Goal: Navigation & Orientation: Find specific page/section

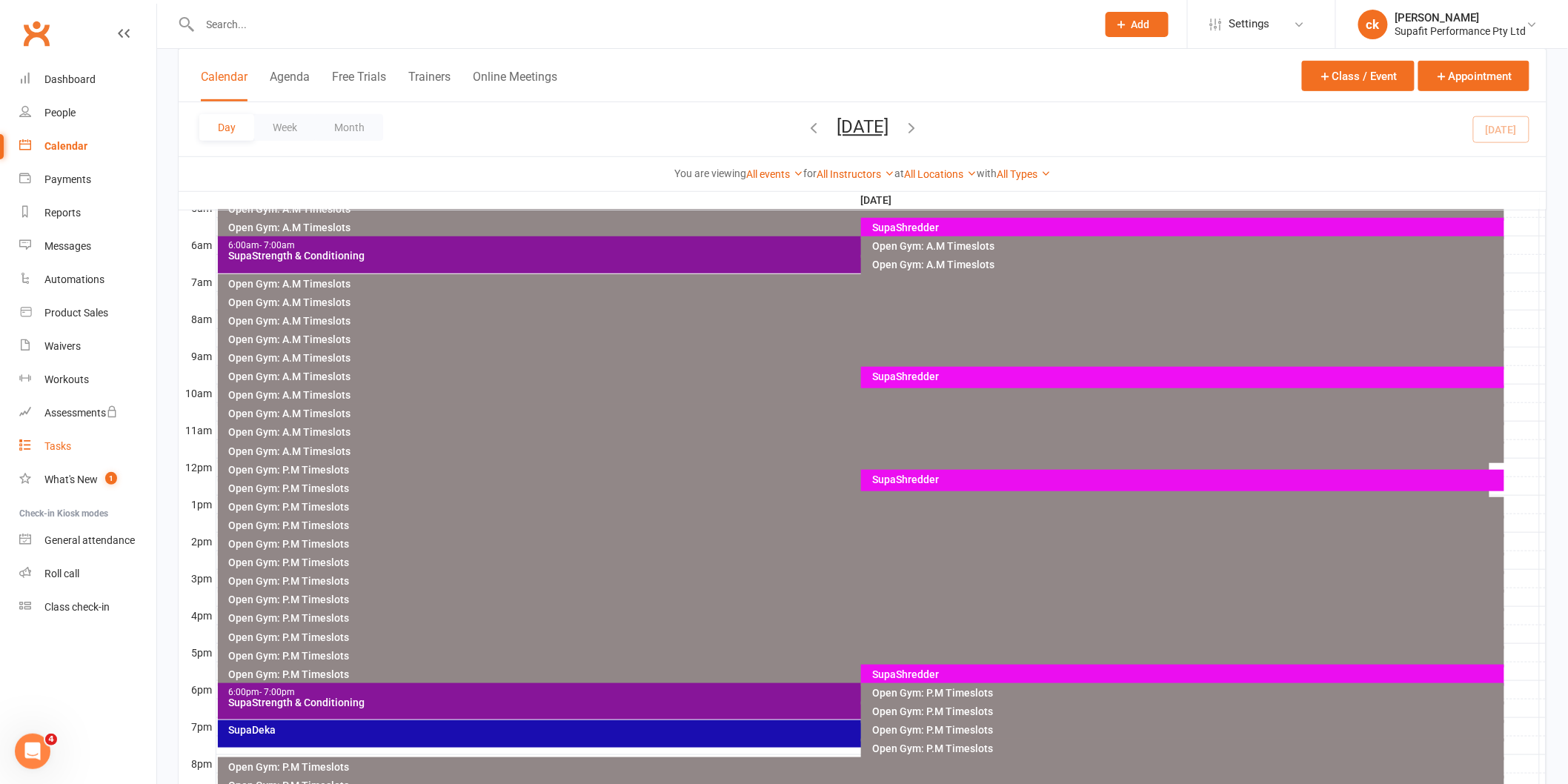
scroll to position [287, 0]
click at [923, 675] on div "SupaShredder" at bounding box center [1186, 675] width 630 height 11
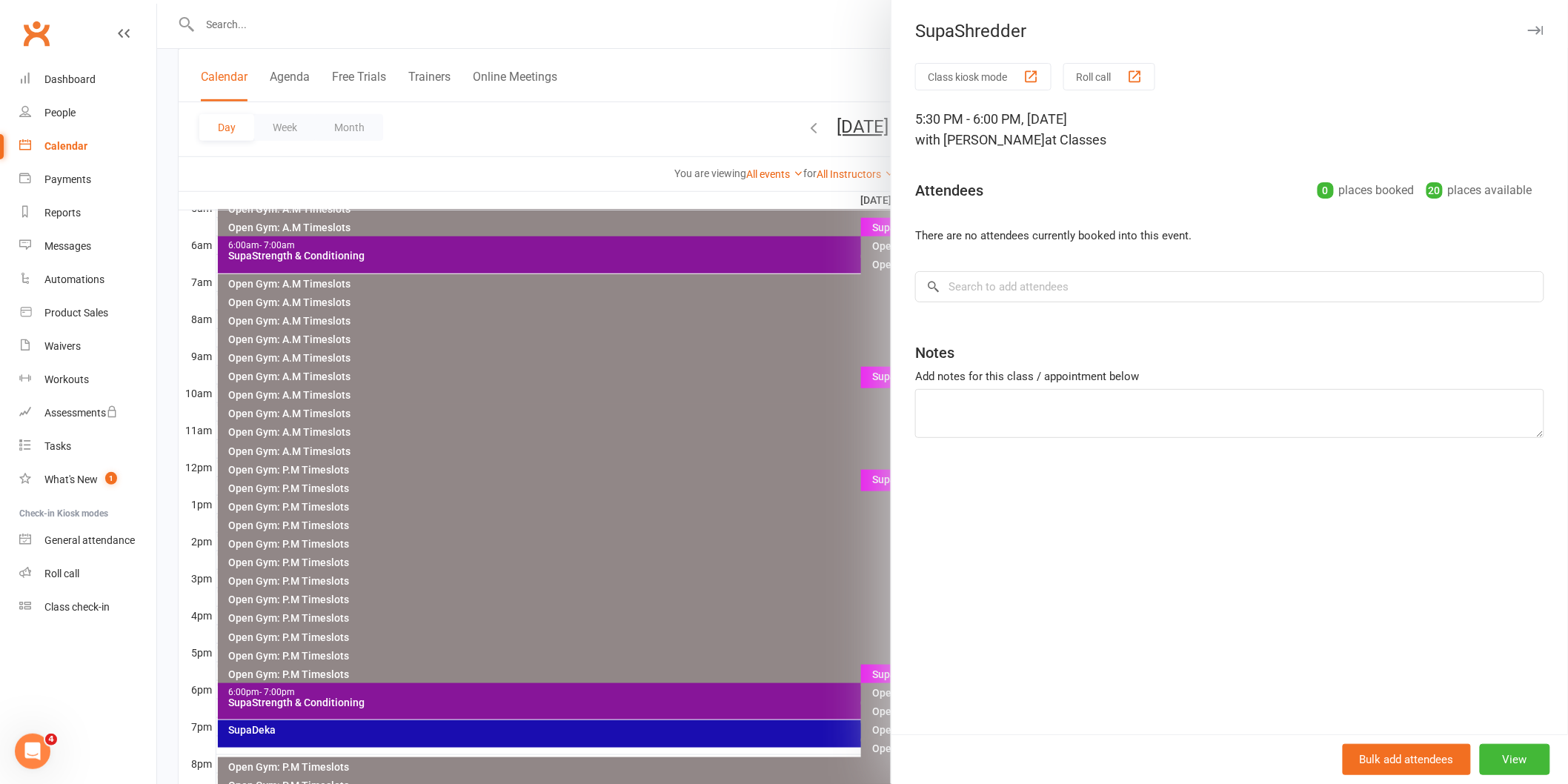
click at [308, 707] on div at bounding box center [862, 392] width 1411 height 784
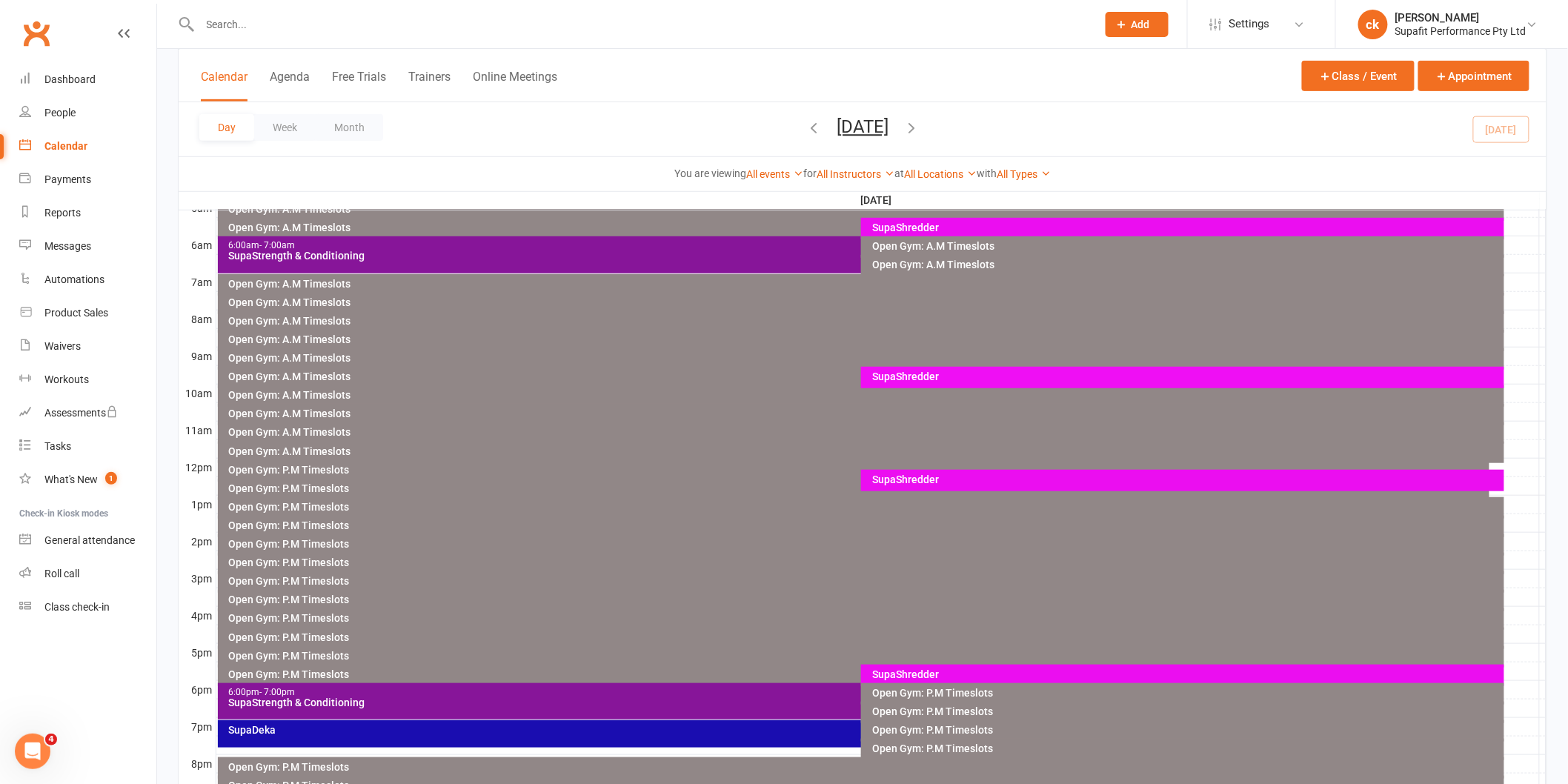
click at [308, 707] on div "6:00pm - 7:00pm SupaStrength & Conditioning" at bounding box center [854, 701] width 1272 height 36
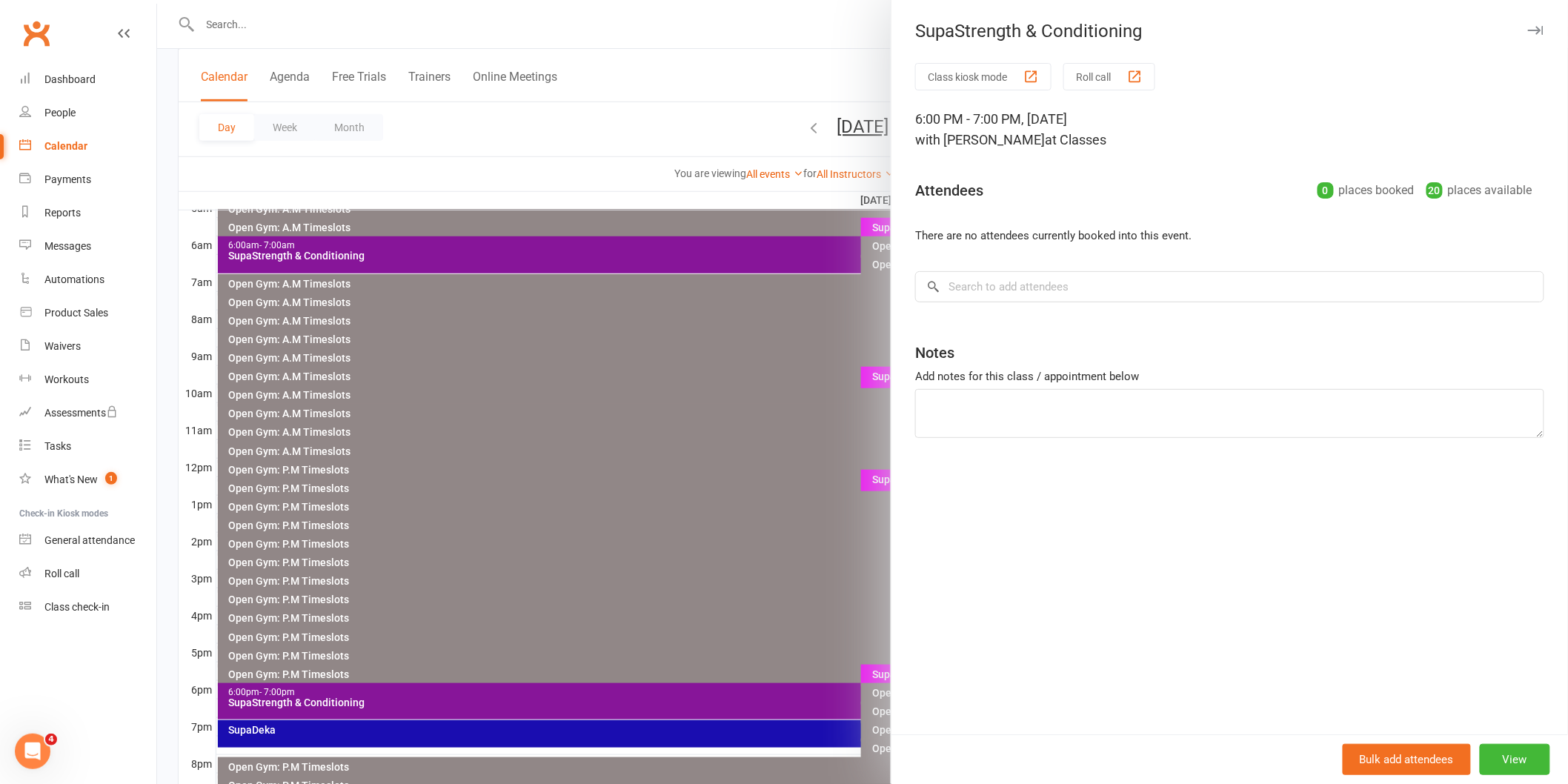
click at [512, 523] on div at bounding box center [862, 392] width 1411 height 784
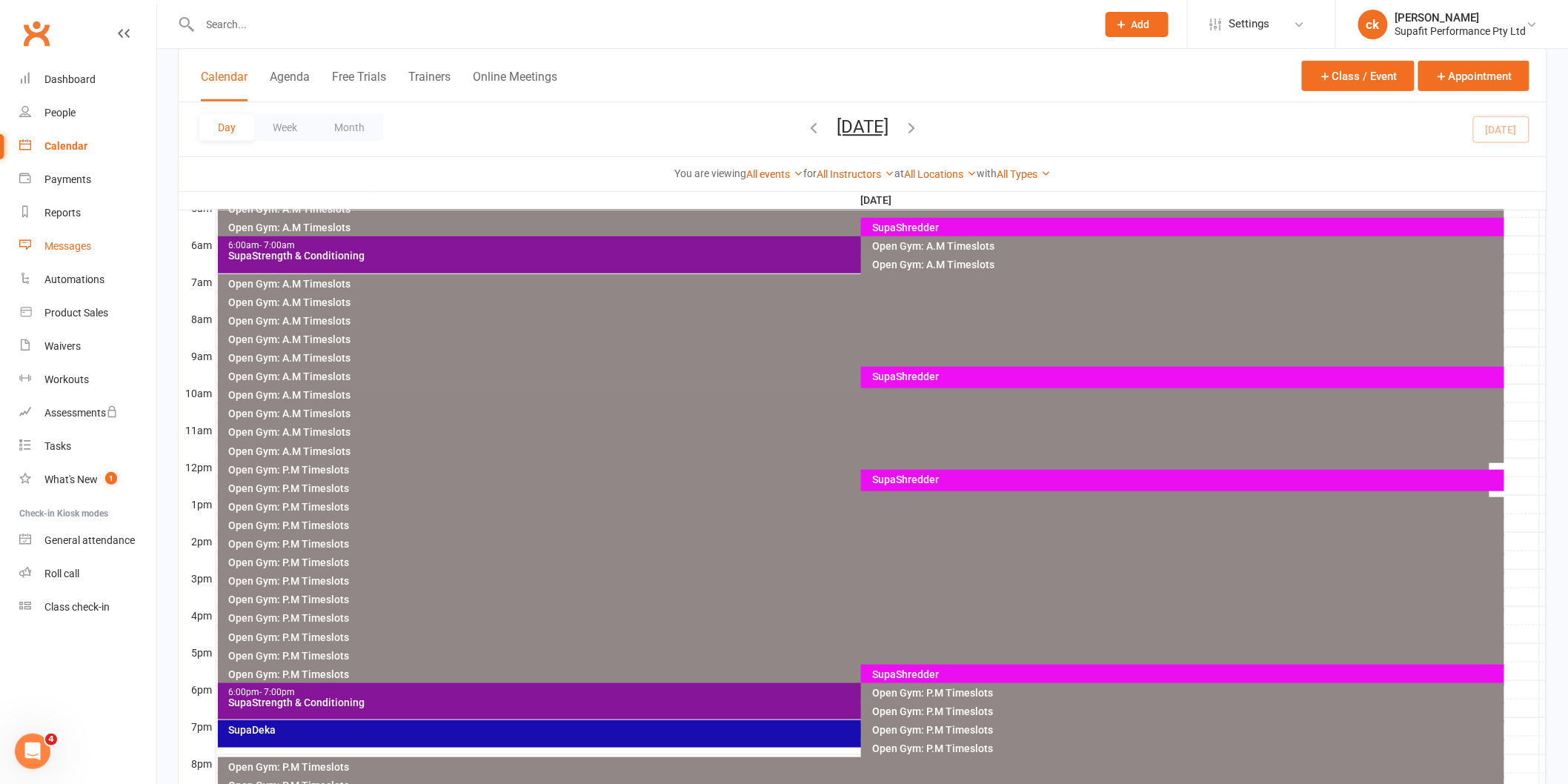
click at [50, 238] on link "Messages" at bounding box center [87, 246] width 137 height 33
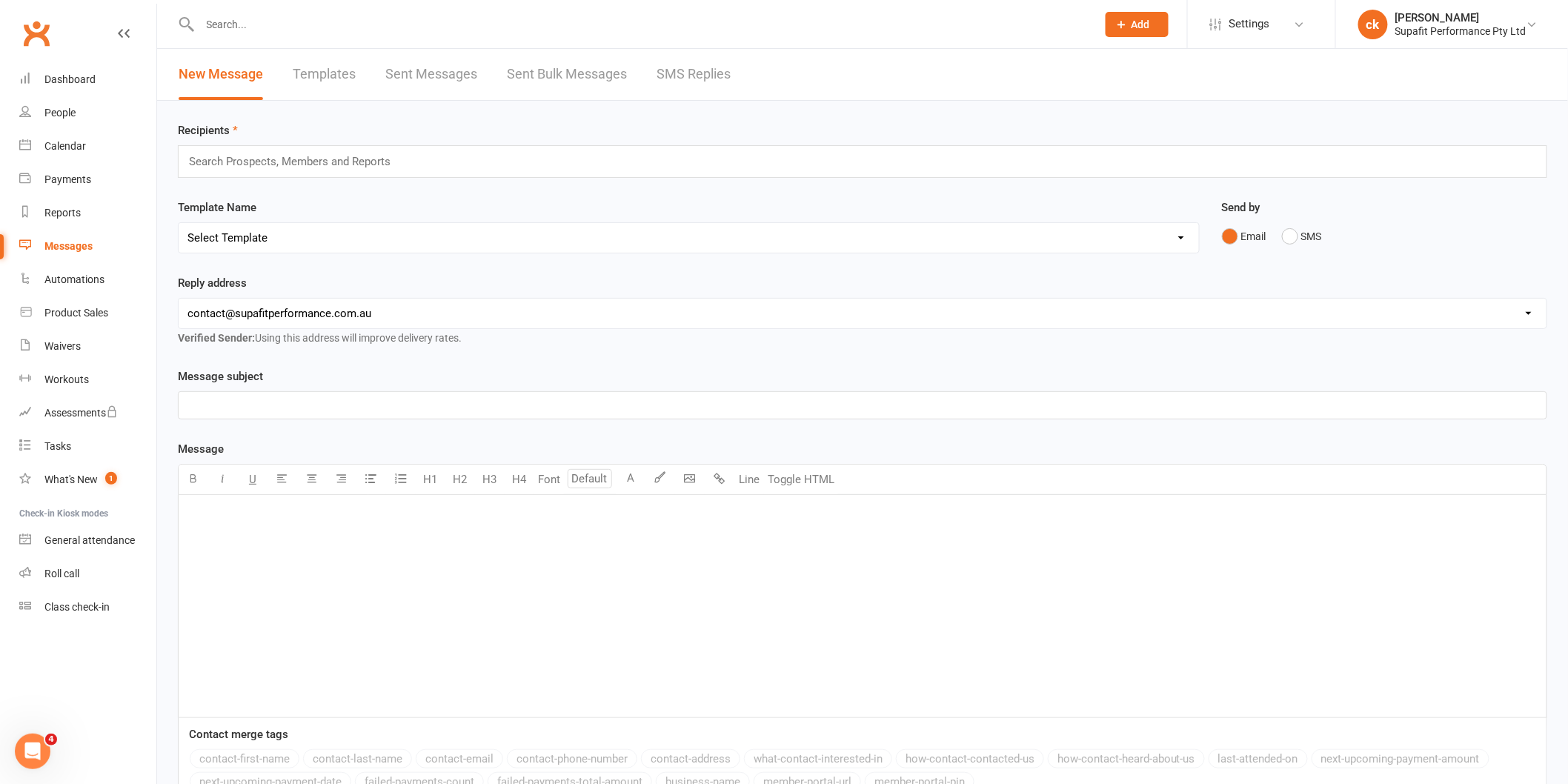
click at [609, 75] on link "Sent Bulk Messages" at bounding box center [567, 74] width 120 height 51
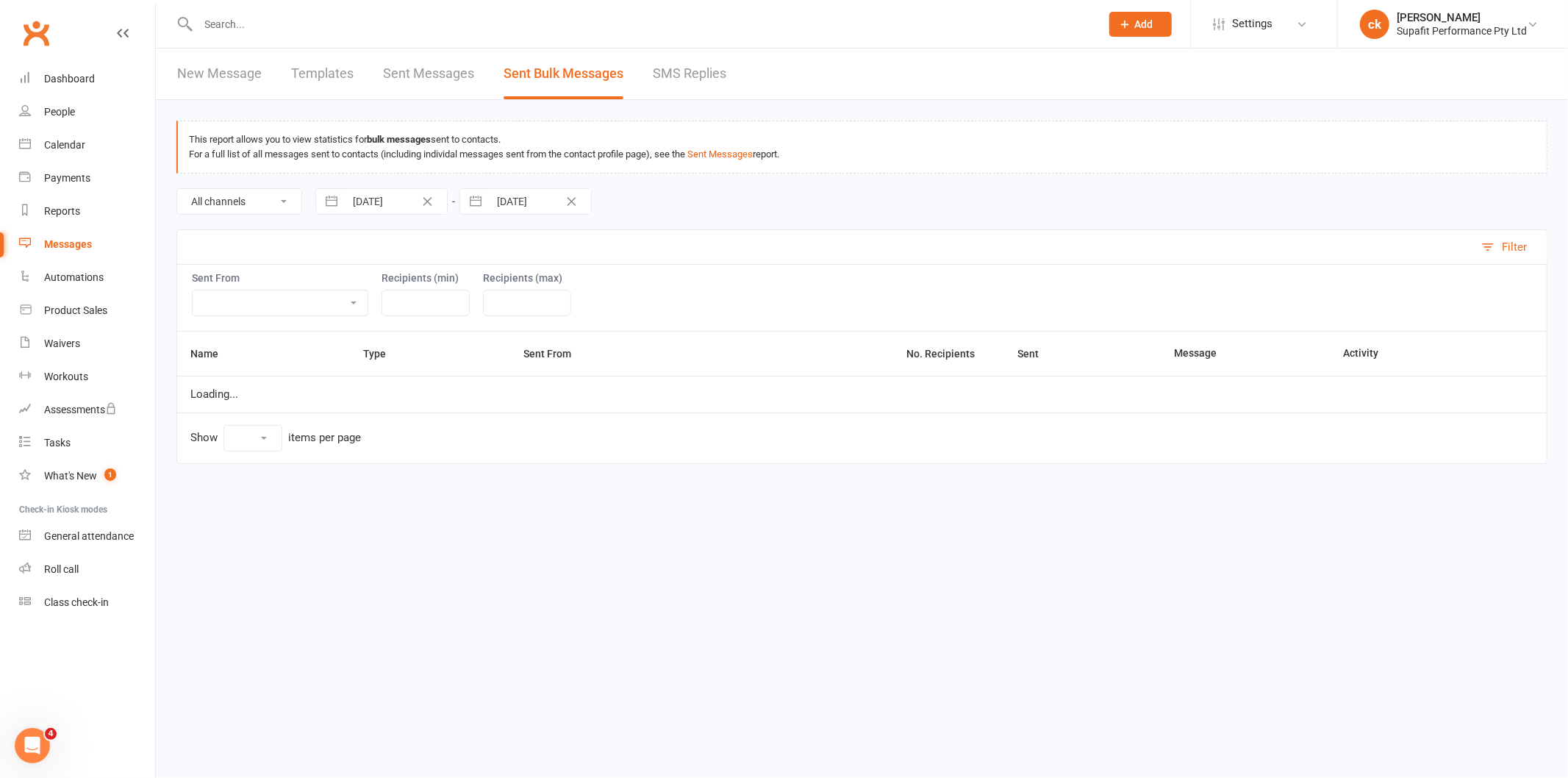
select select "10"
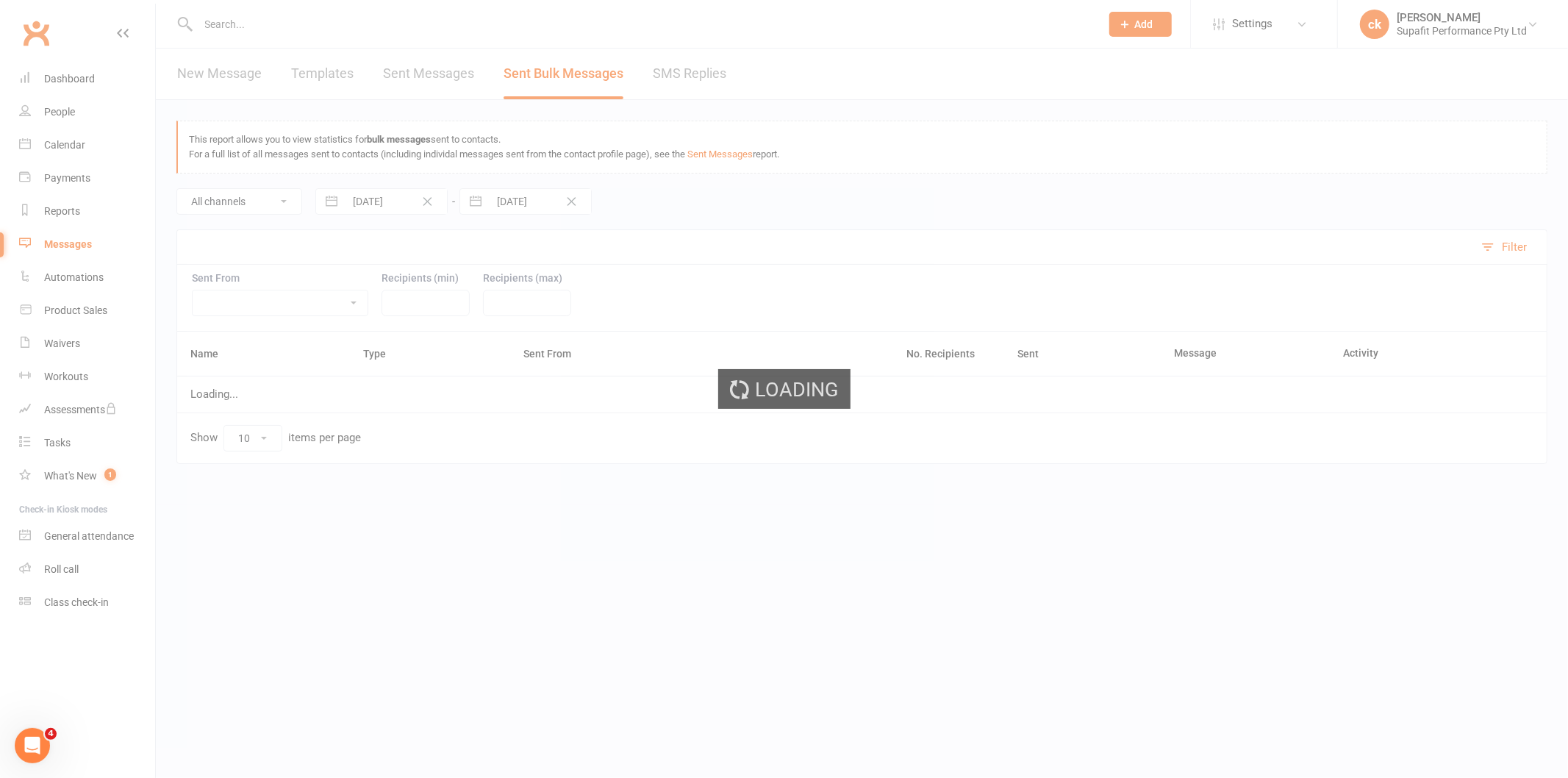
click at [430, 69] on div "Loading" at bounding box center [784, 389] width 1568 height 778
click at [443, 71] on div "Loading" at bounding box center [784, 389] width 1568 height 778
click at [72, 68] on div "Loading" at bounding box center [784, 389] width 1568 height 778
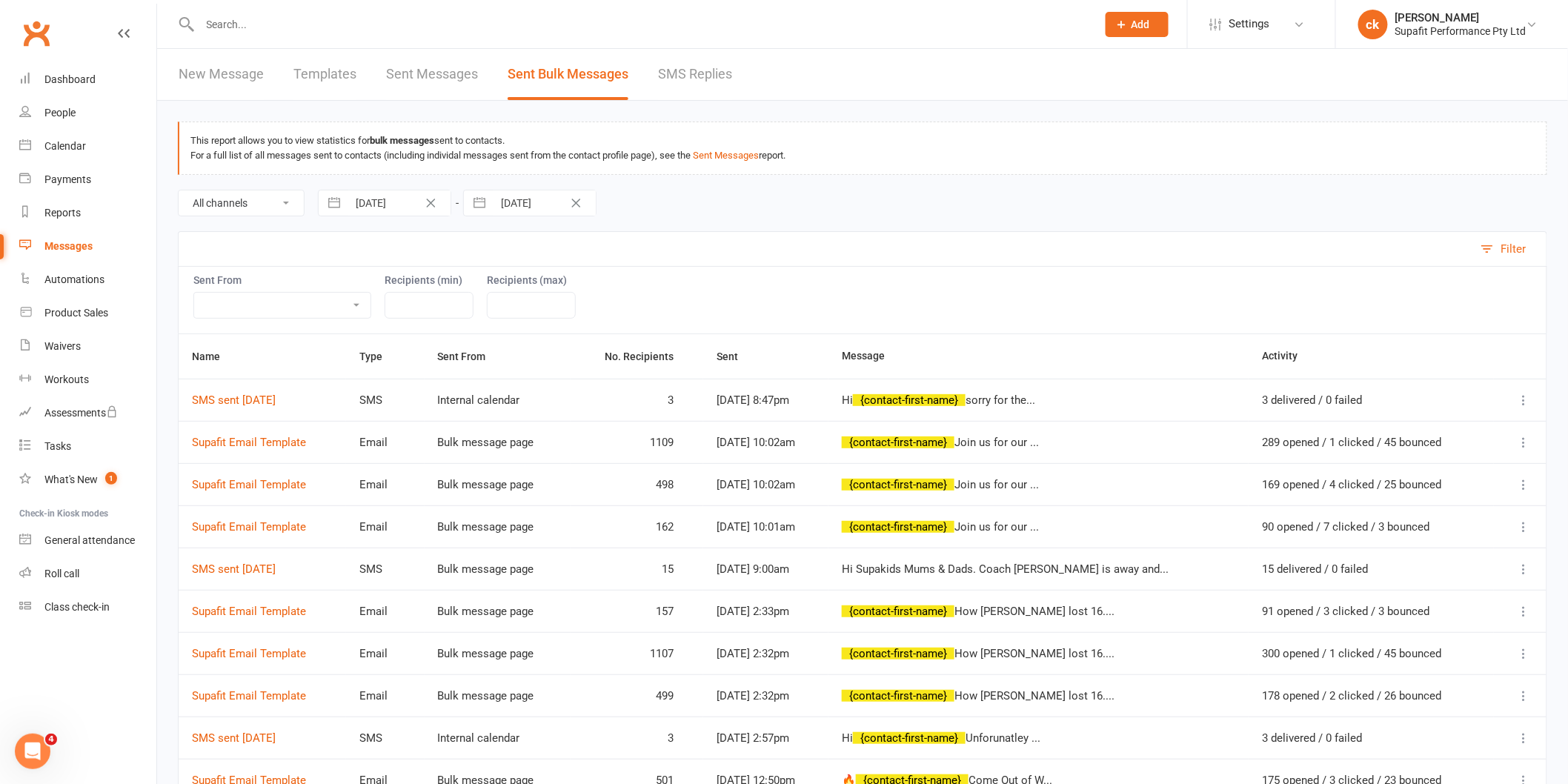
click at [403, 71] on link "Sent Messages" at bounding box center [432, 74] width 92 height 51
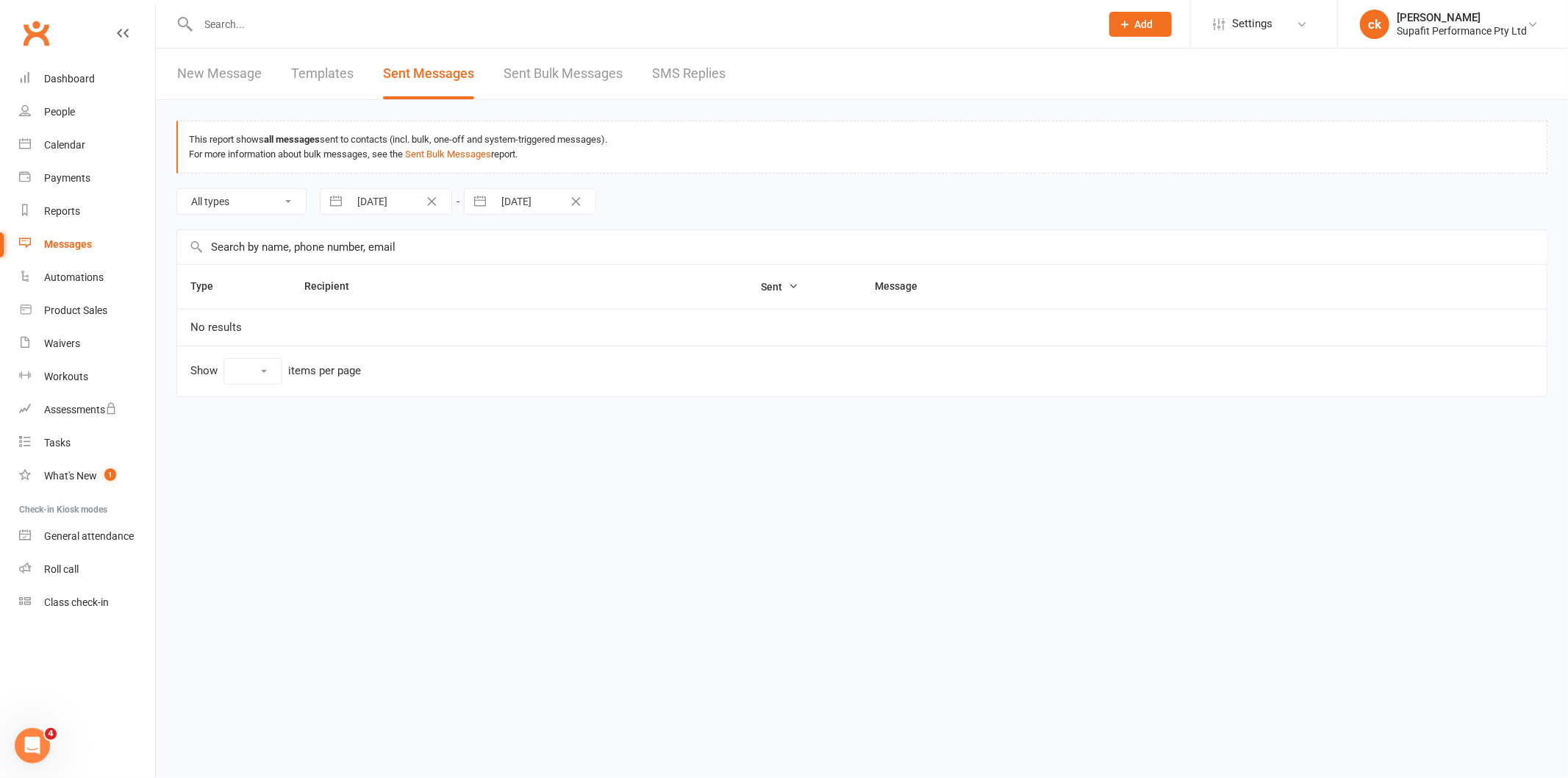
select select "10"
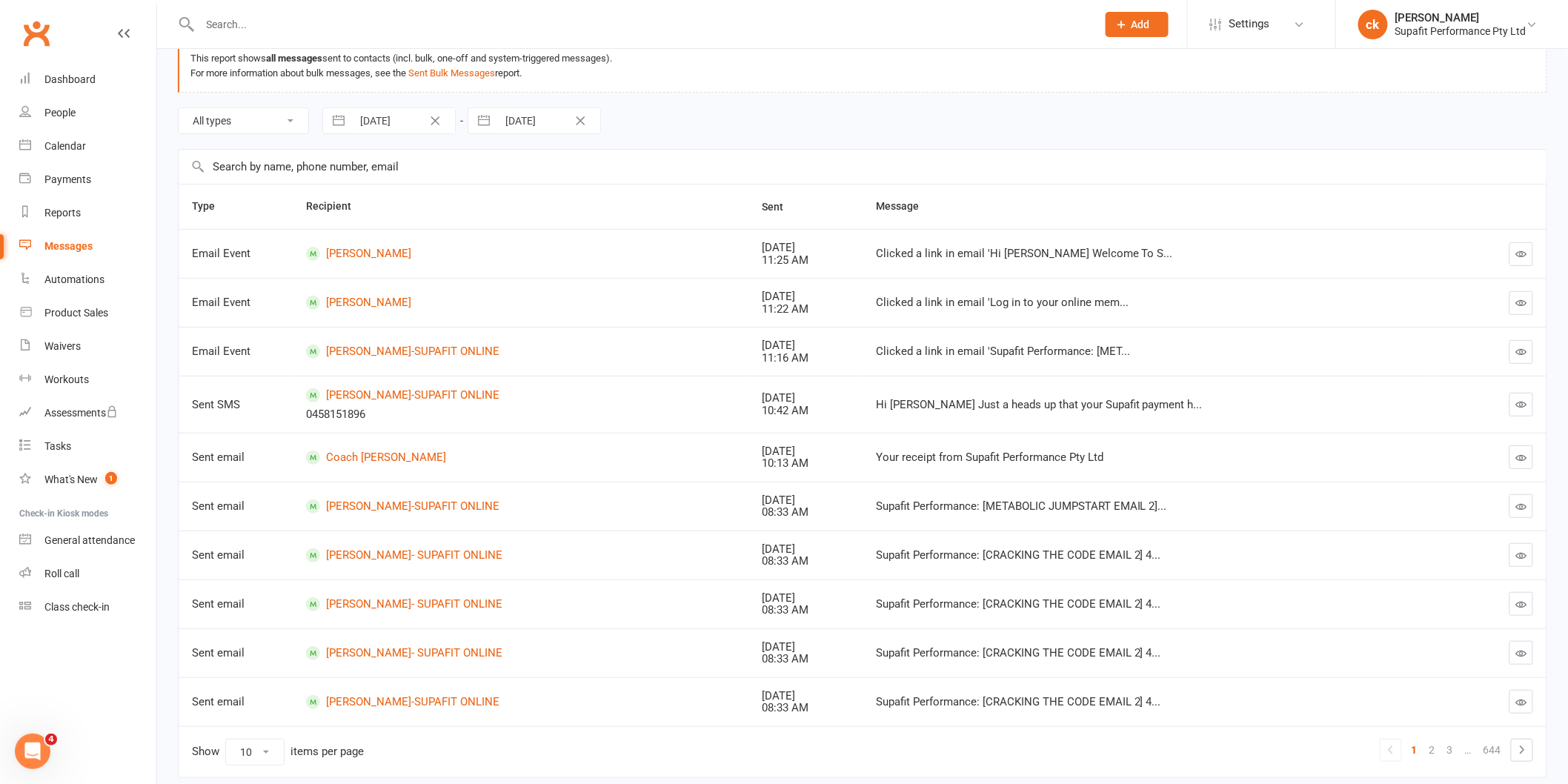
scroll to position [139, 0]
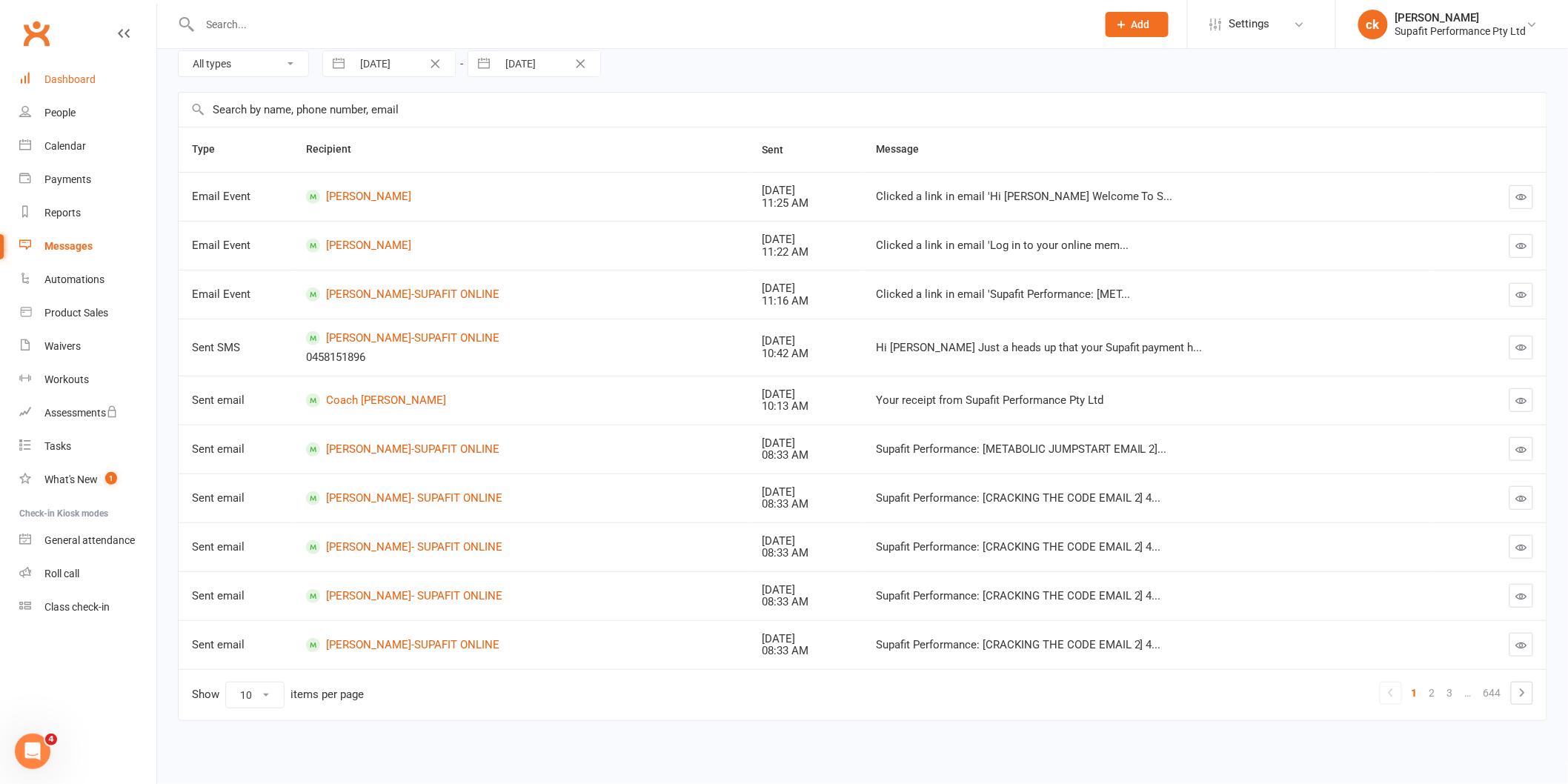
click at [55, 77] on div "Dashboard" at bounding box center [70, 80] width 51 height 12
